Goal: Task Accomplishment & Management: Use online tool/utility

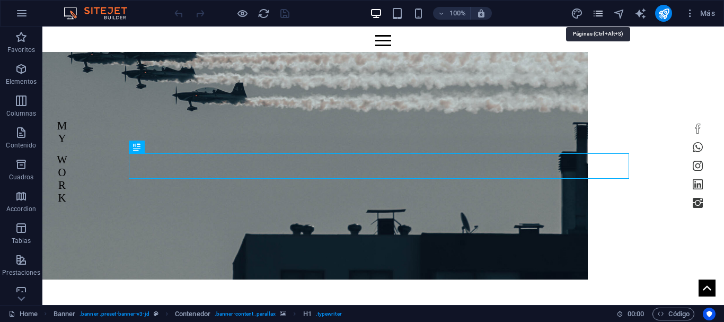
click at [594, 15] on icon "pages" at bounding box center [598, 13] width 12 height 12
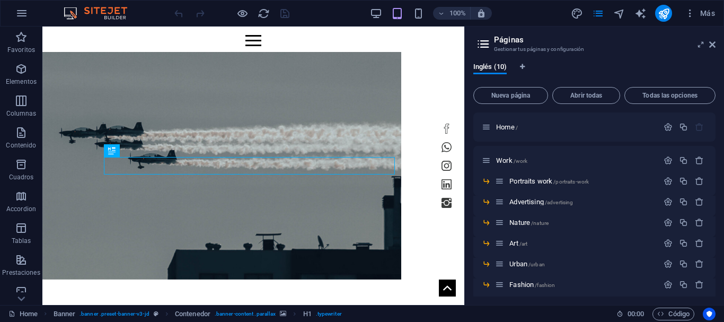
scroll to position [74, 0]
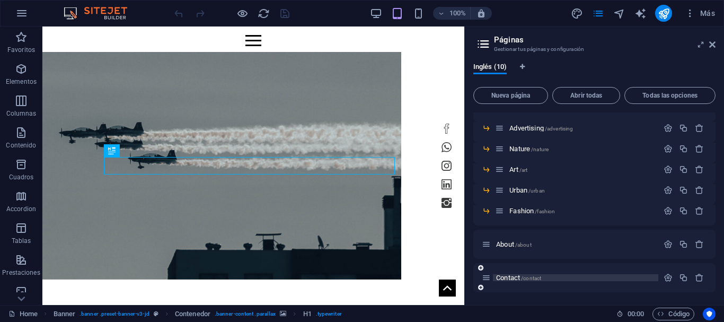
click at [510, 279] on span "Contact /contact" at bounding box center [518, 277] width 45 height 8
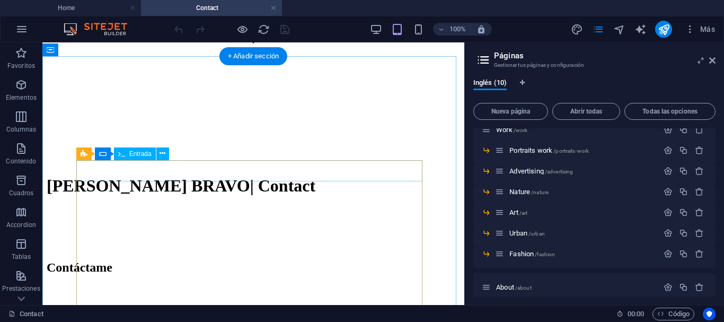
scroll to position [249, 0]
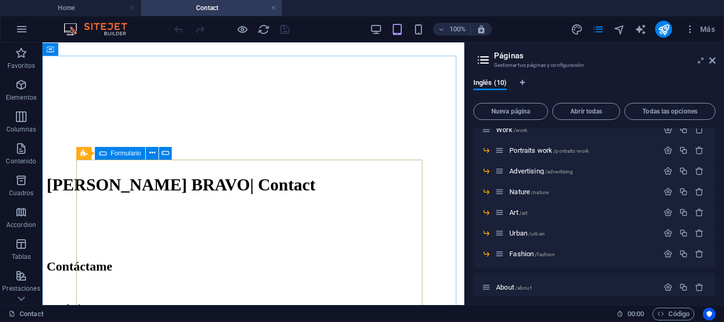
click at [116, 155] on span "Formulario" at bounding box center [126, 153] width 30 height 6
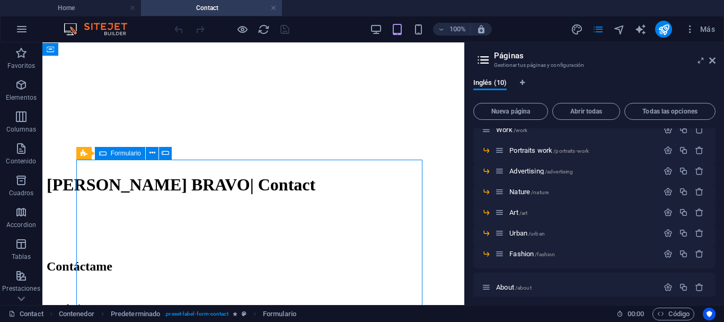
click at [116, 155] on span "Formulario" at bounding box center [126, 153] width 30 height 6
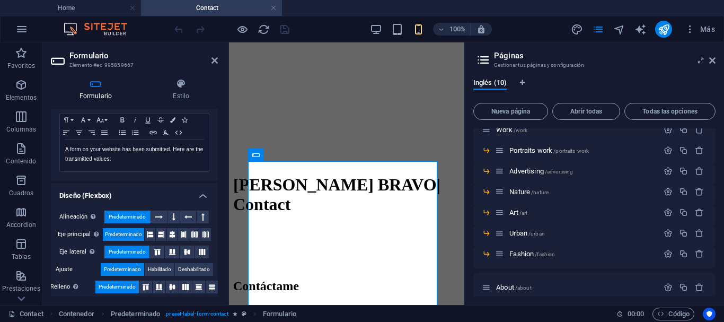
scroll to position [398, 0]
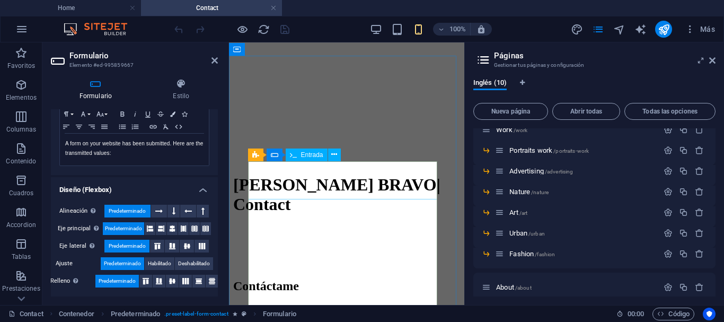
click at [308, 154] on span "Entrada" at bounding box center [312, 155] width 22 height 6
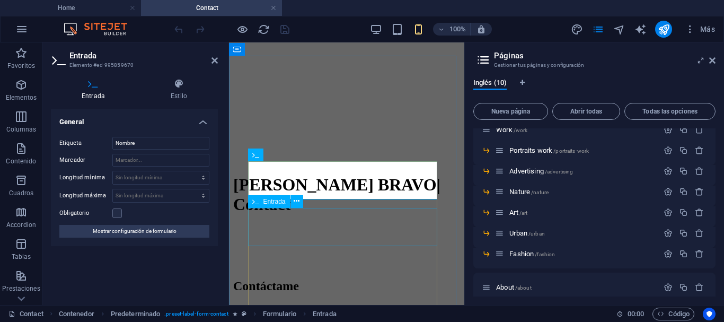
click at [277, 202] on span "Entrada" at bounding box center [274, 201] width 22 height 6
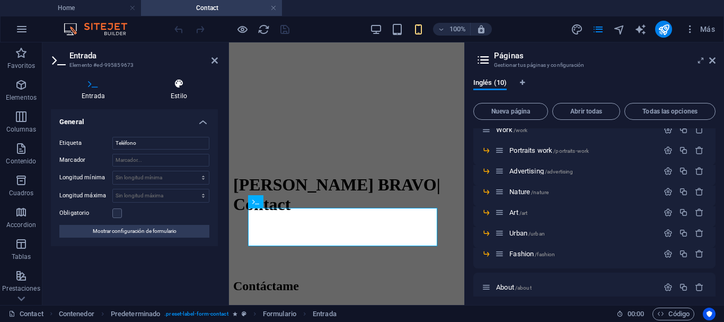
click at [179, 79] on icon at bounding box center [179, 83] width 78 height 11
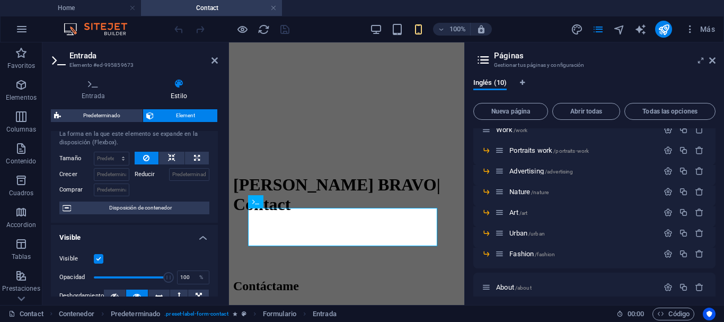
scroll to position [0, 0]
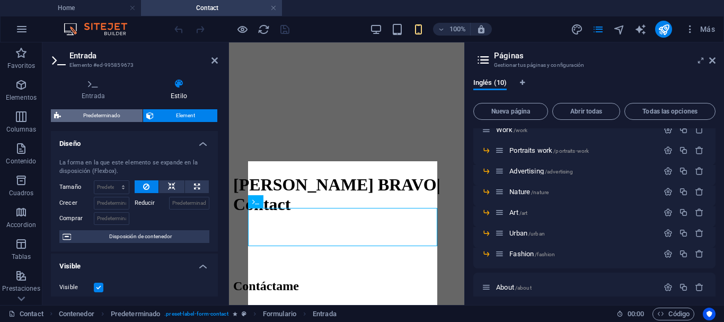
click at [101, 117] on span "Predeterminado" at bounding box center [101, 115] width 75 height 13
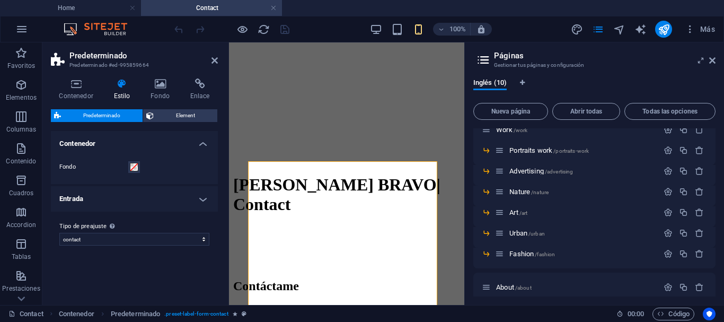
click at [202, 201] on h4 "Entrada" at bounding box center [134, 198] width 167 height 25
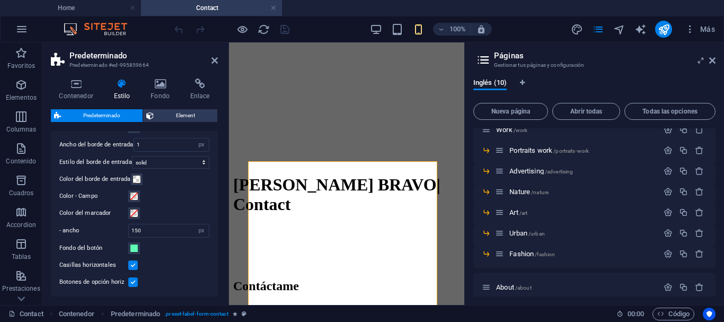
scroll to position [117, 0]
click at [173, 117] on span "Element" at bounding box center [185, 115] width 57 height 13
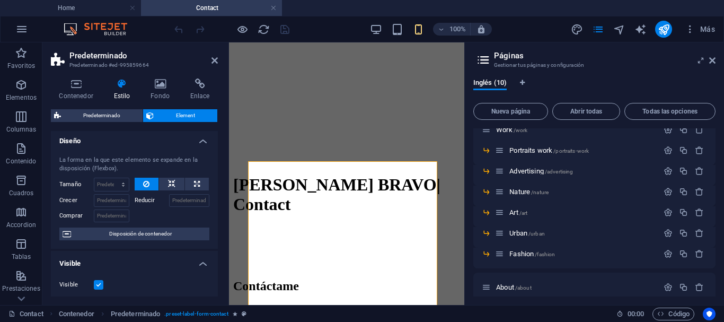
scroll to position [0, 0]
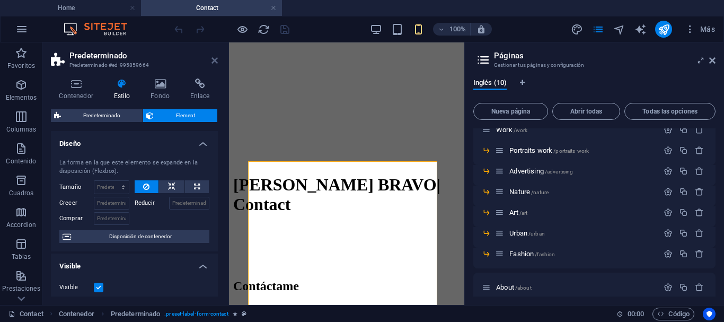
click at [216, 64] on icon at bounding box center [214, 60] width 6 height 8
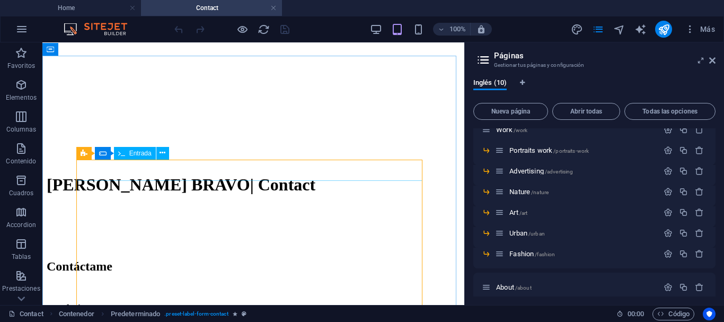
click at [135, 154] on span "Entrada" at bounding box center [140, 153] width 22 height 6
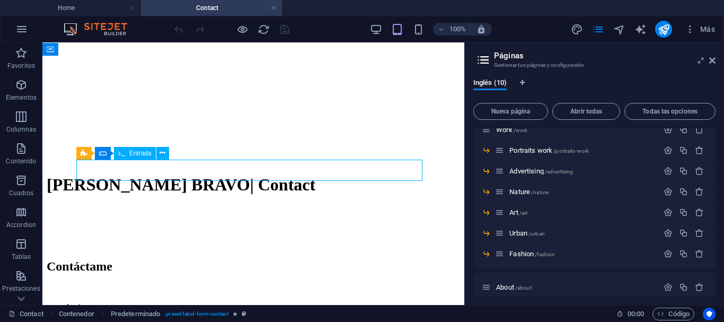
click at [135, 154] on span "Entrada" at bounding box center [140, 153] width 22 height 6
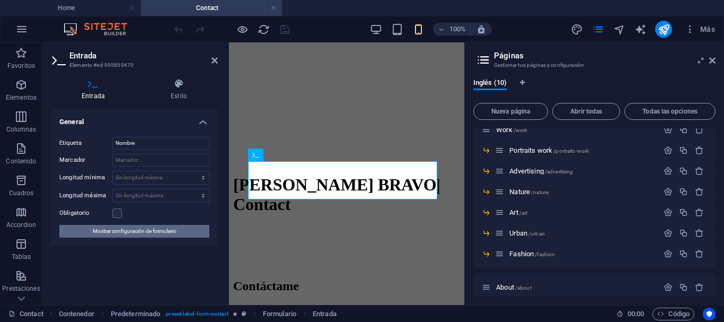
click at [131, 234] on span "Mostrar configuración de formulario" at bounding box center [135, 231] width 84 height 13
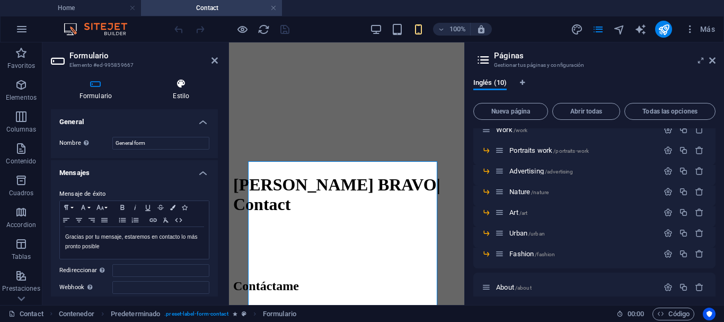
click at [185, 86] on icon at bounding box center [181, 83] width 73 height 11
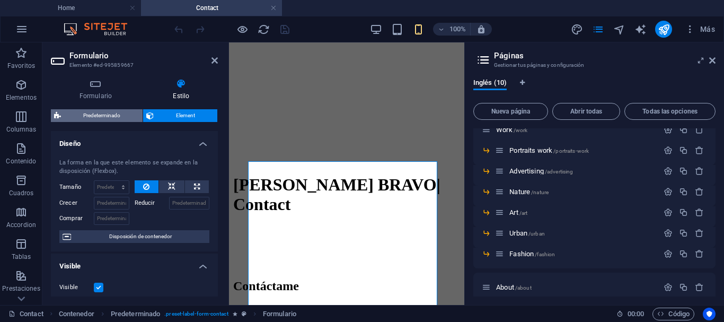
click at [99, 114] on span "Predeterminado" at bounding box center [101, 115] width 75 height 13
select select "px"
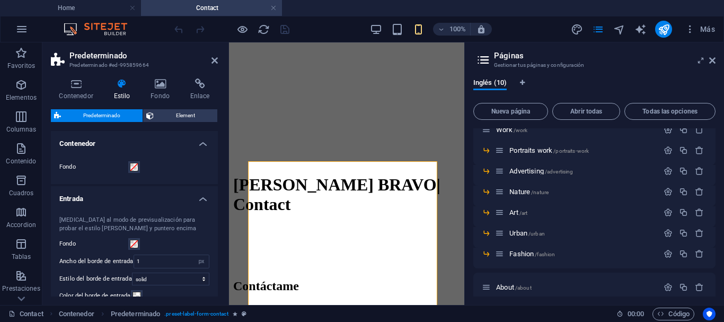
click at [97, 116] on span "Predeterminado" at bounding box center [101, 115] width 75 height 13
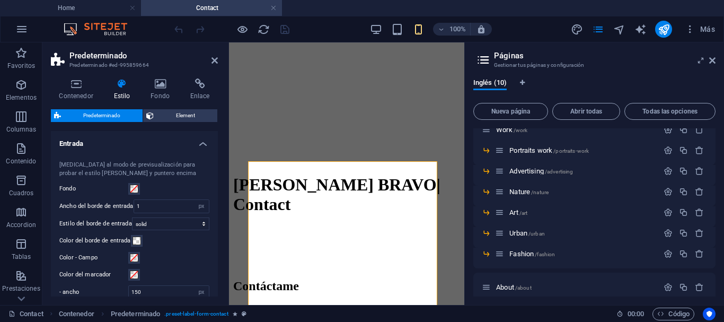
scroll to position [162, 0]
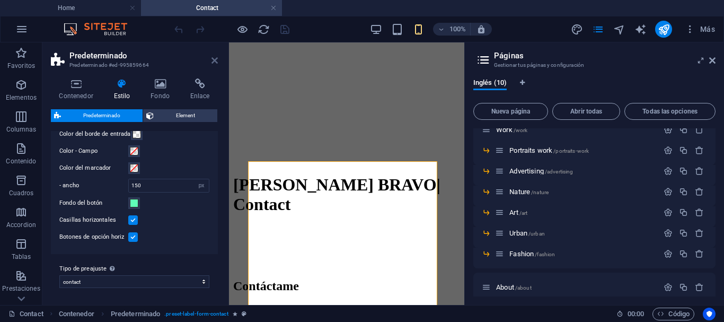
click at [212, 63] on icon at bounding box center [214, 60] width 6 height 8
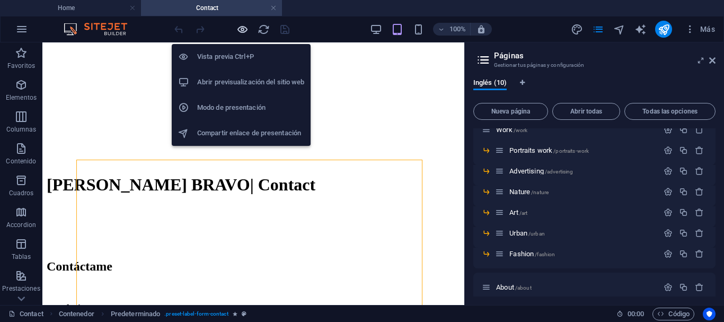
click at [242, 32] on icon "button" at bounding box center [242, 29] width 12 height 12
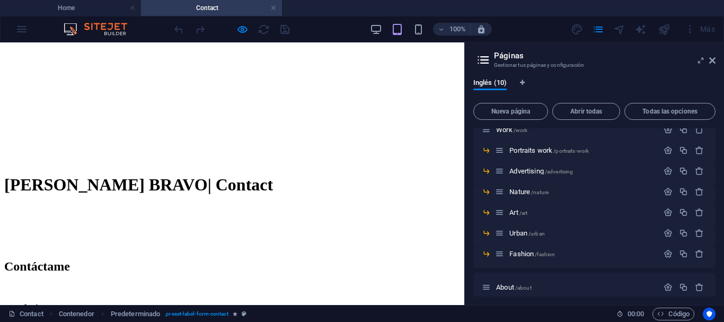
click at [275, 10] on link at bounding box center [273, 8] width 6 height 10
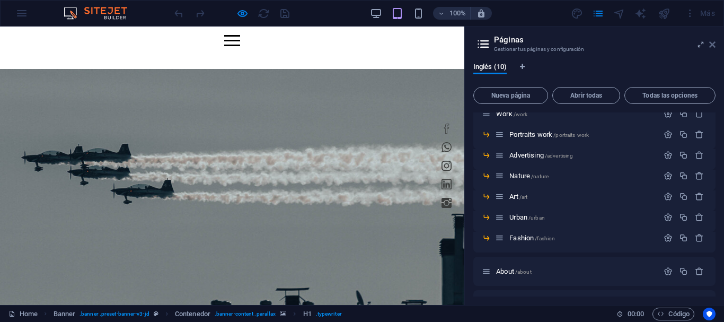
click at [714, 42] on icon at bounding box center [712, 44] width 6 height 8
